Goal: Task Accomplishment & Management: Manage account settings

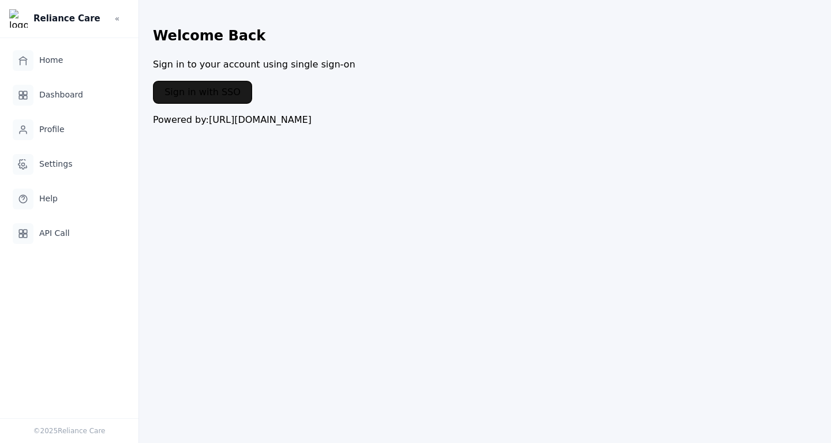
click at [198, 95] on button "Sign in with SSO" at bounding box center [202, 92] width 99 height 23
